Goal: Check status

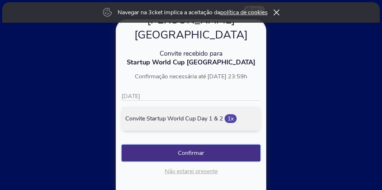
scroll to position [98, 0]
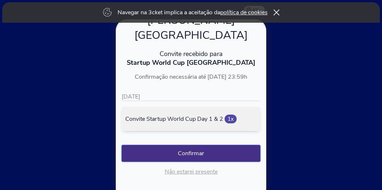
click at [207, 145] on button "Confirmar" at bounding box center [191, 153] width 139 height 17
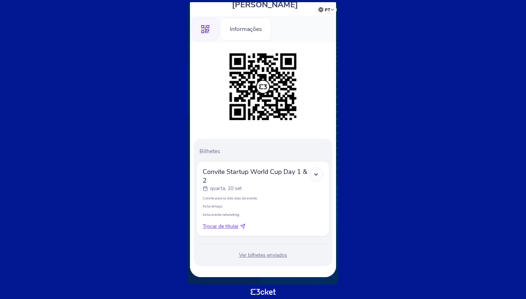
scroll to position [67, 0]
click at [247, 24] on div "Informações" at bounding box center [245, 29] width 51 height 23
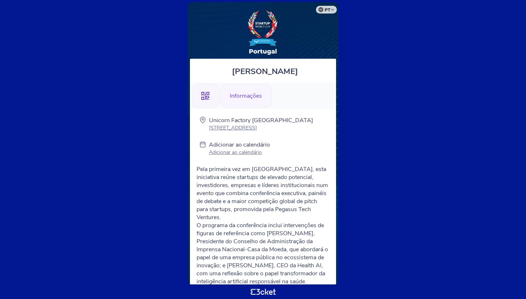
click at [206, 90] on div ".st0{fill-rule:evenodd;clip-rule:evenodd;}" at bounding box center [205, 95] width 27 height 23
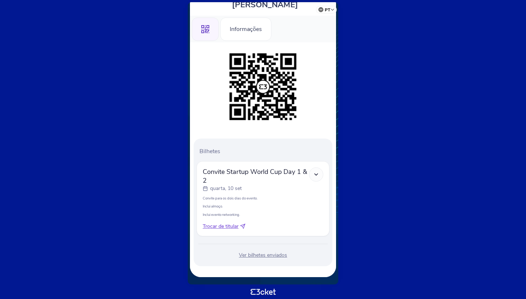
scroll to position [67, 0]
click at [270, 255] on div "Ver bilhetes enviados" at bounding box center [262, 255] width 133 height 7
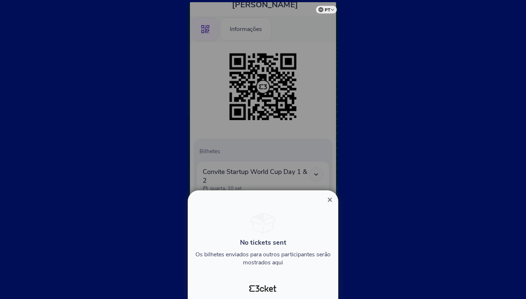
click at [330, 202] on span "×" at bounding box center [329, 200] width 5 height 10
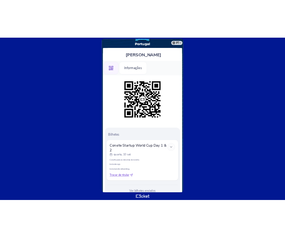
scroll to position [41, 0]
